Goal: Find specific page/section: Find specific page/section

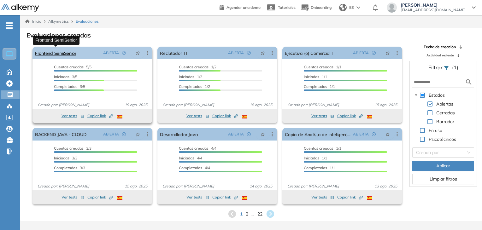
click at [71, 51] on link "Frontend SemiSenior" at bounding box center [55, 53] width 41 height 13
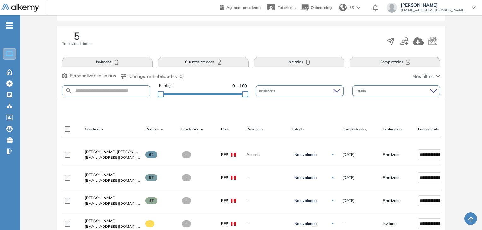
scroll to position [103, 0]
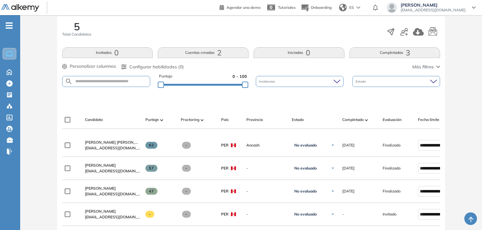
scroll to position [15, 0]
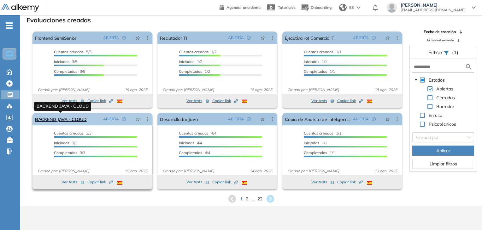
click at [71, 123] on link "BACKEND JAVA - CLOUD" at bounding box center [61, 119] width 52 height 13
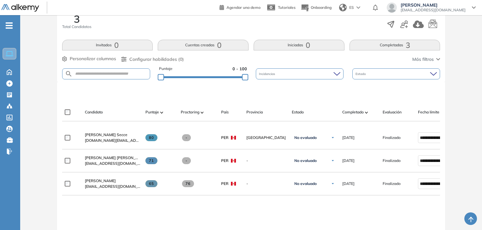
scroll to position [126, 0]
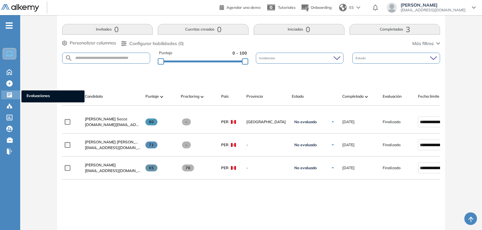
click at [9, 92] on icon at bounding box center [9, 95] width 6 height 6
